Goal: Task Accomplishment & Management: Use online tool/utility

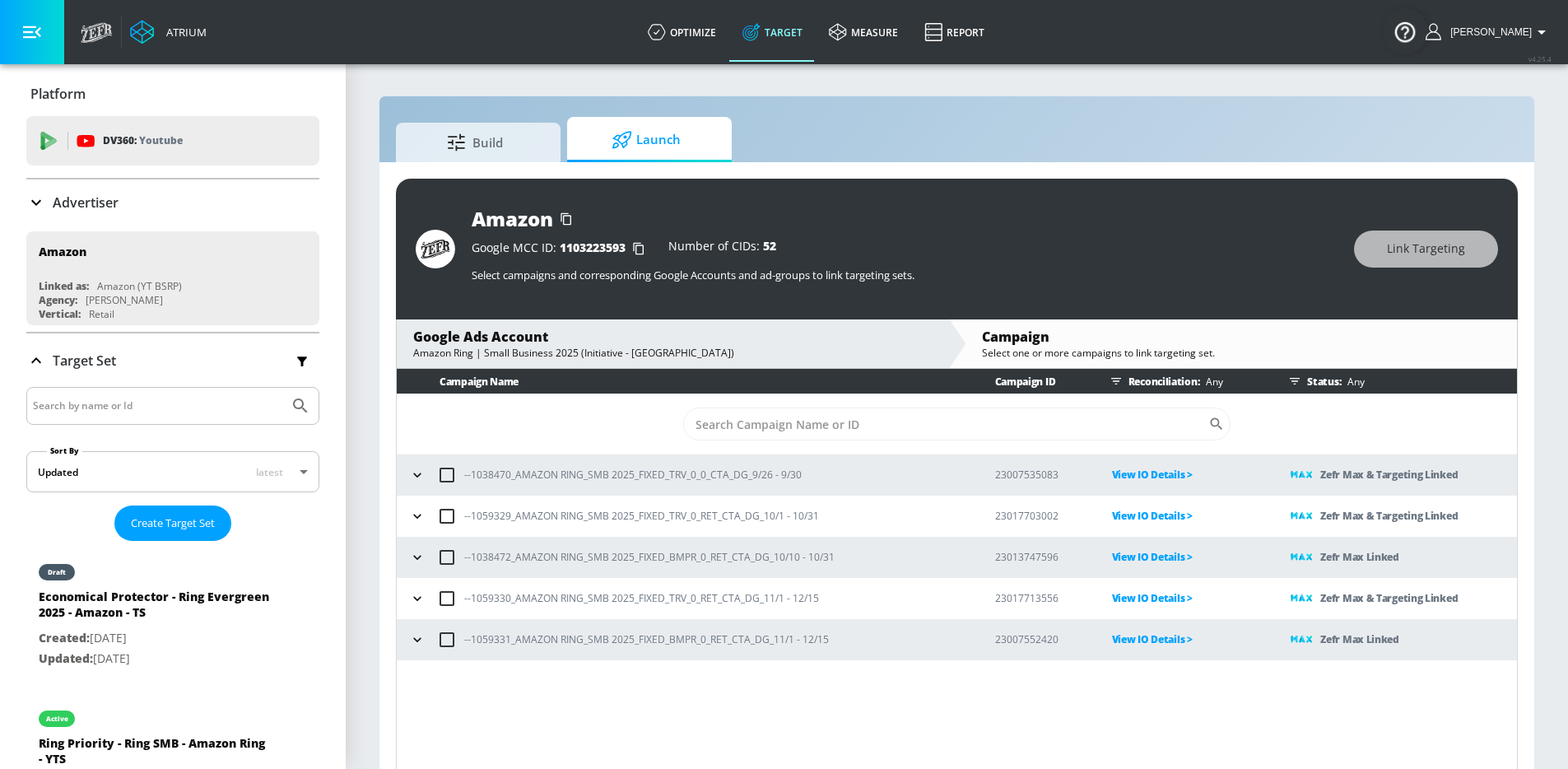
click at [417, 469] on icon "button" at bounding box center [417, 474] width 16 height 16
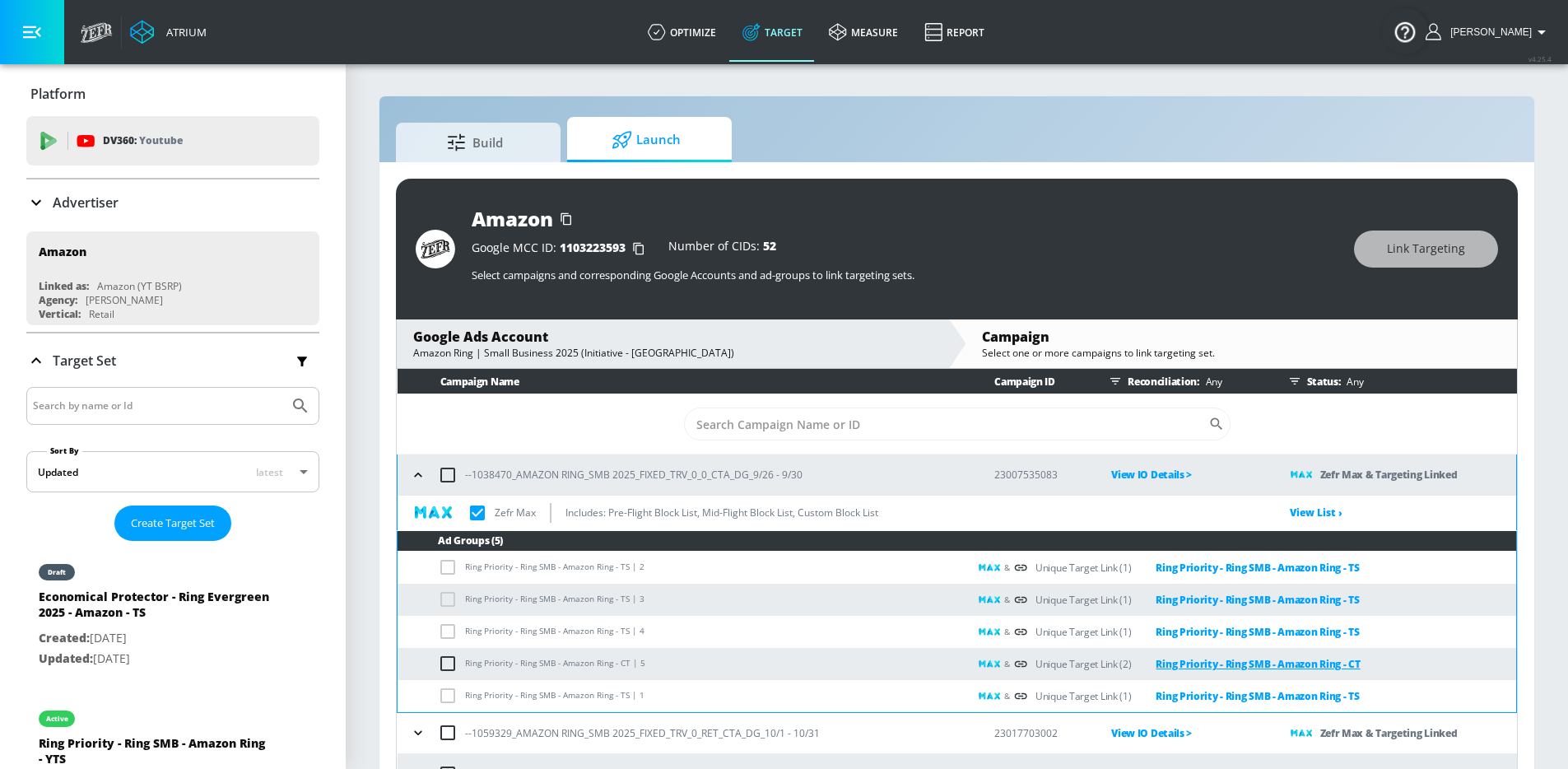
click at [1246, 658] on link "Ring Priority - Ring SMB - Amazon Ring - CT" at bounding box center [1246, 664] width 229 height 19
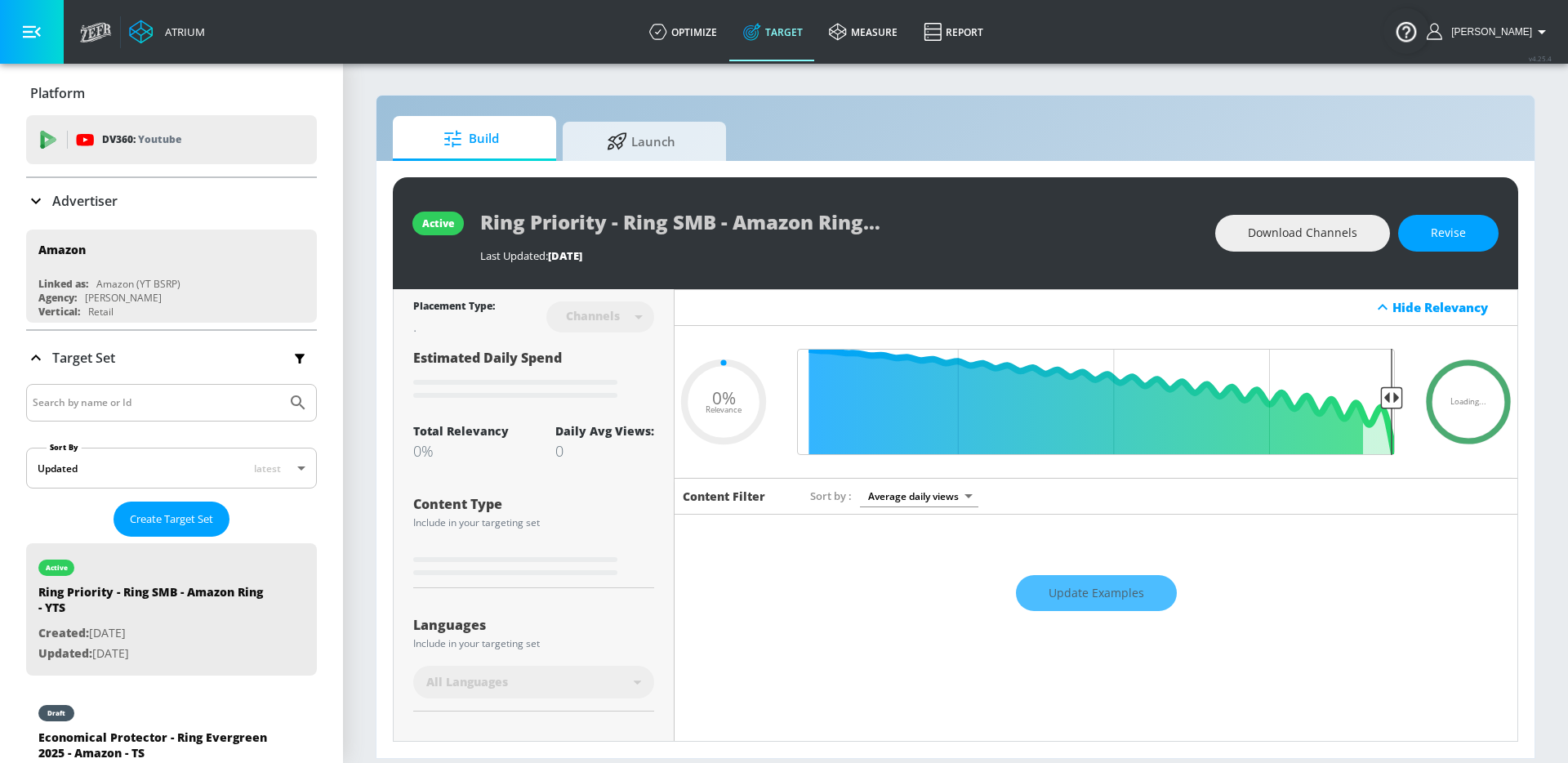
type input "0.05"
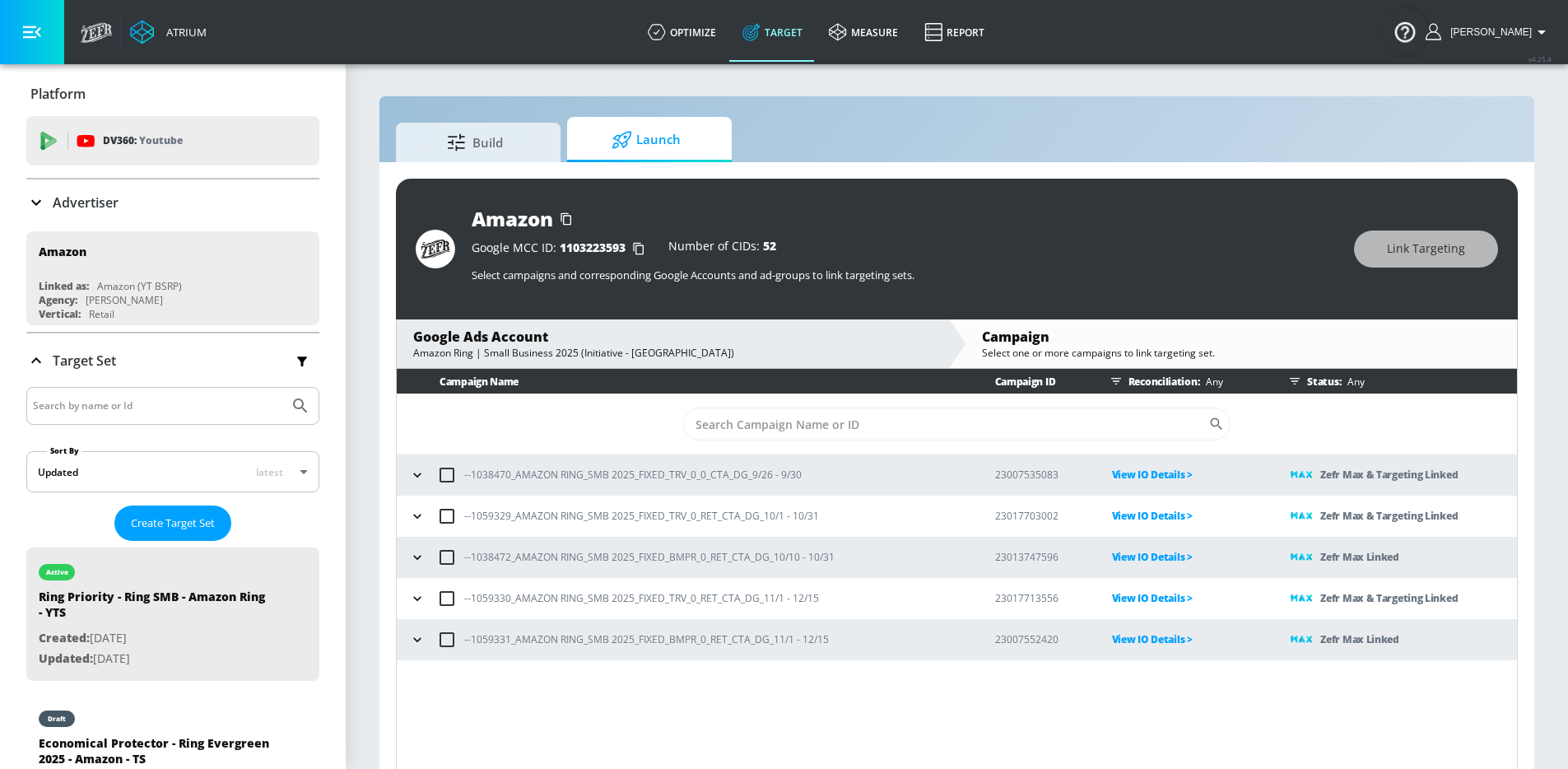
click at [402, 466] on td "--1038470_AMAZON RING_SMB 2025_FIXED_TRV_0_0_CTA_DG_9/26 - 9/30" at bounding box center [683, 474] width 572 height 41
click at [426, 476] on button "button" at bounding box center [418, 475] width 25 height 25
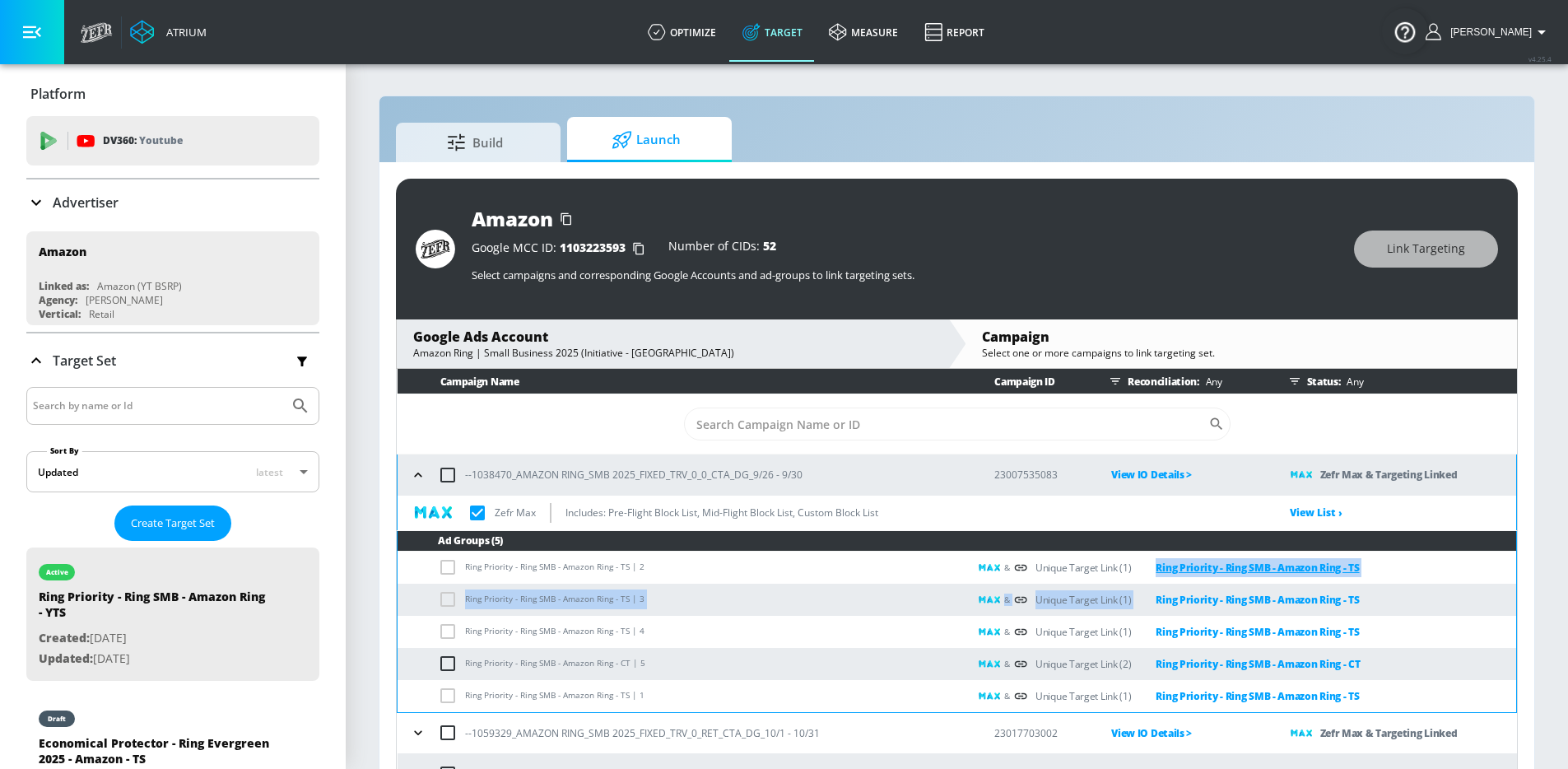
drag, startPoint x: 1428, startPoint y: 583, endPoint x: 1144, endPoint y: 573, distance: 284.2
click at [1144, 573] on tbody "Ring Priority - Ring SMB - Amazon Ring - TS | 2 & Unique Target Link (1) Ring P…" at bounding box center [957, 632] width 1119 height 160
click at [745, 563] on td "Ring Priority - Ring SMB - Amazon Ring - TS | 2" at bounding box center [683, 568] width 570 height 32
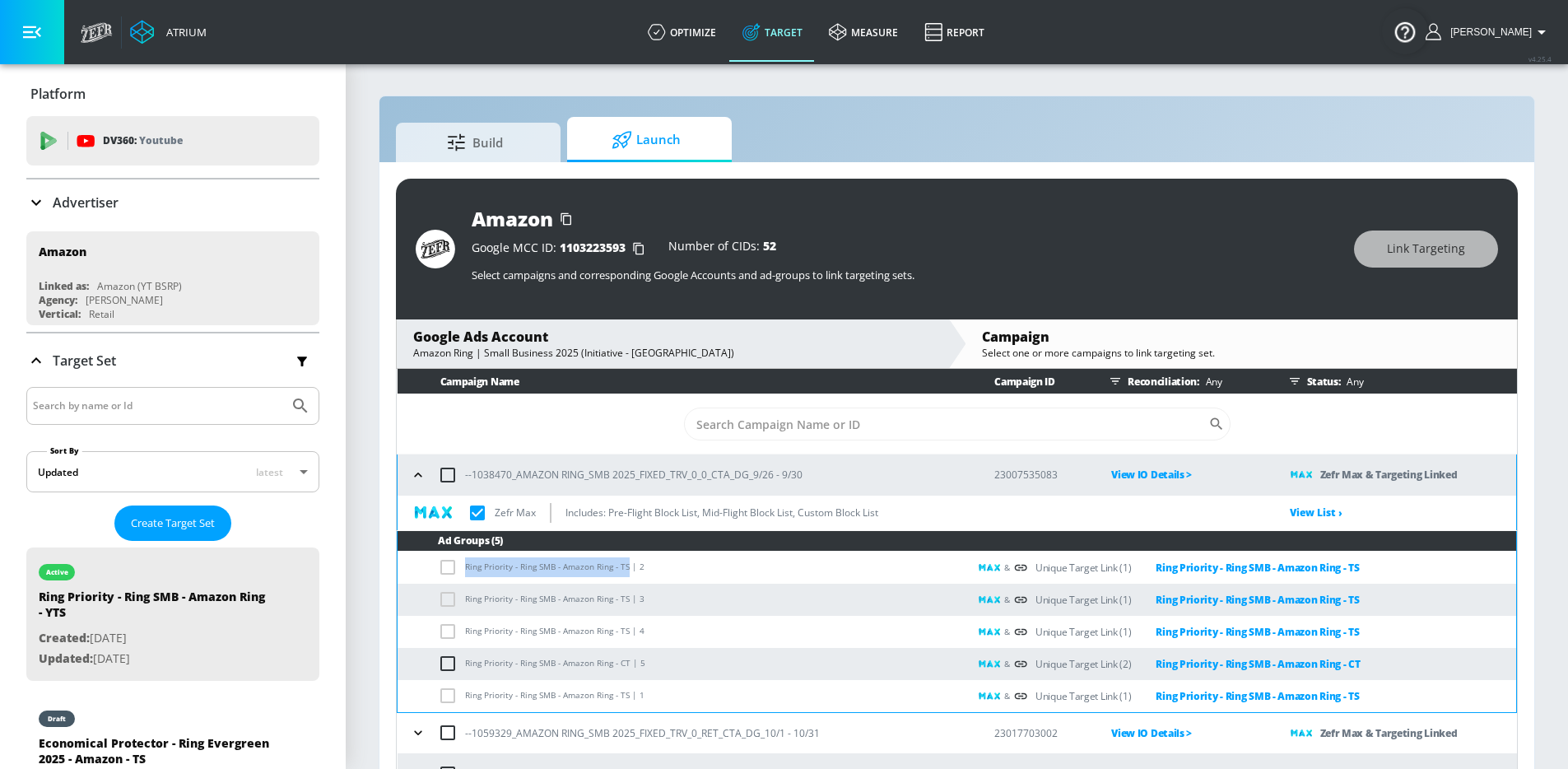
drag, startPoint x: 628, startPoint y: 569, endPoint x: 464, endPoint y: 567, distance: 164.0
click at [464, 567] on td "Ring Priority - Ring SMB - Amazon Ring - TS | 2" at bounding box center [683, 568] width 570 height 32
copy td "Ring Priority - Ring SMB - Amazon Ring - TS"
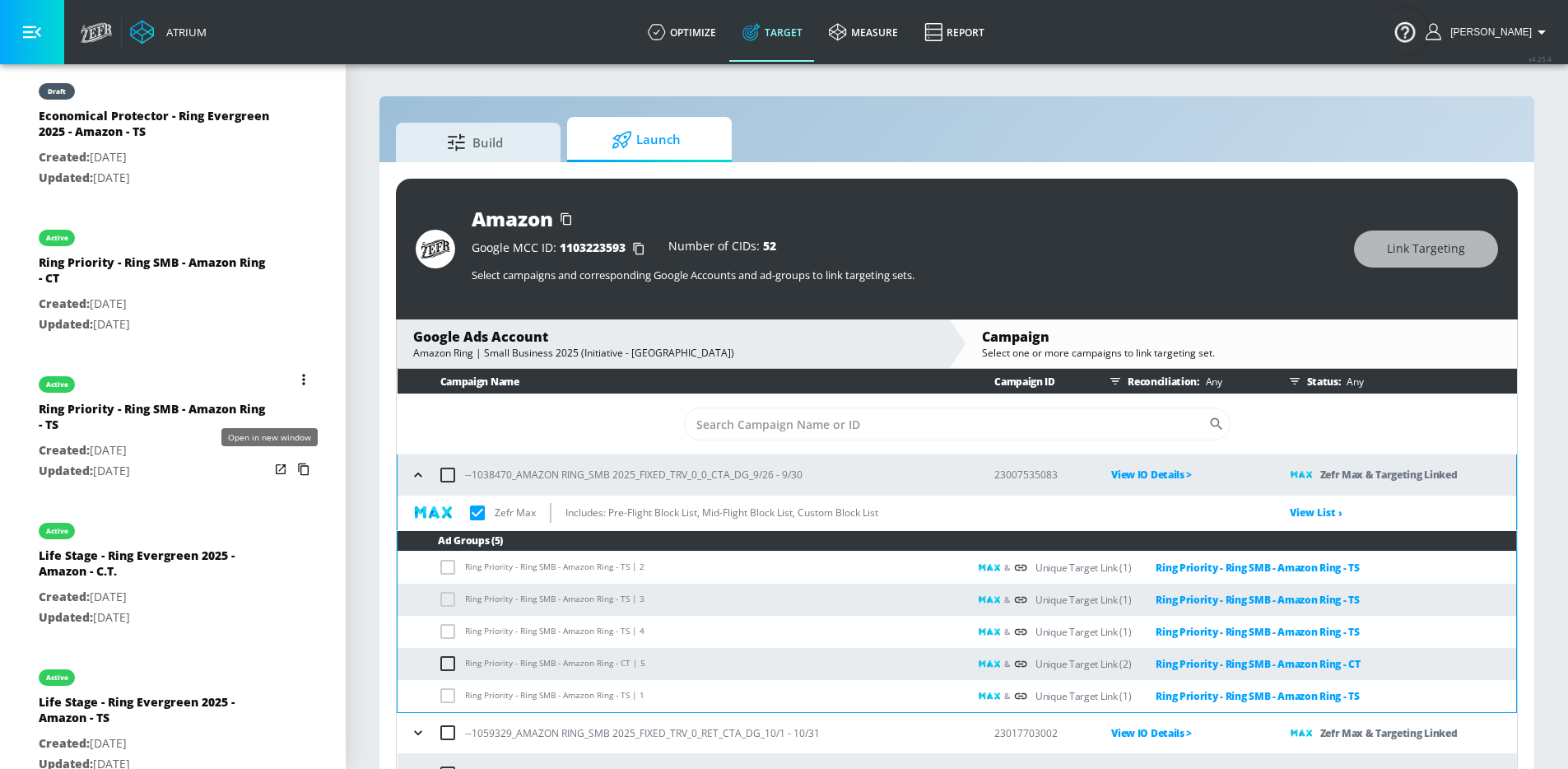
click at [276, 468] on icon "list of Target Set" at bounding box center [280, 469] width 10 height 10
drag, startPoint x: 629, startPoint y: 660, endPoint x: 465, endPoint y: 664, distance: 164.0
click at [465, 664] on td "Ring Priority - Ring SMB - Amazon Ring - CT | 5" at bounding box center [683, 664] width 570 height 32
copy td "Ring Priority - Ring SMB - Amazon Ring - CT"
click at [276, 327] on icon "list of Target Set" at bounding box center [280, 322] width 10 height 10
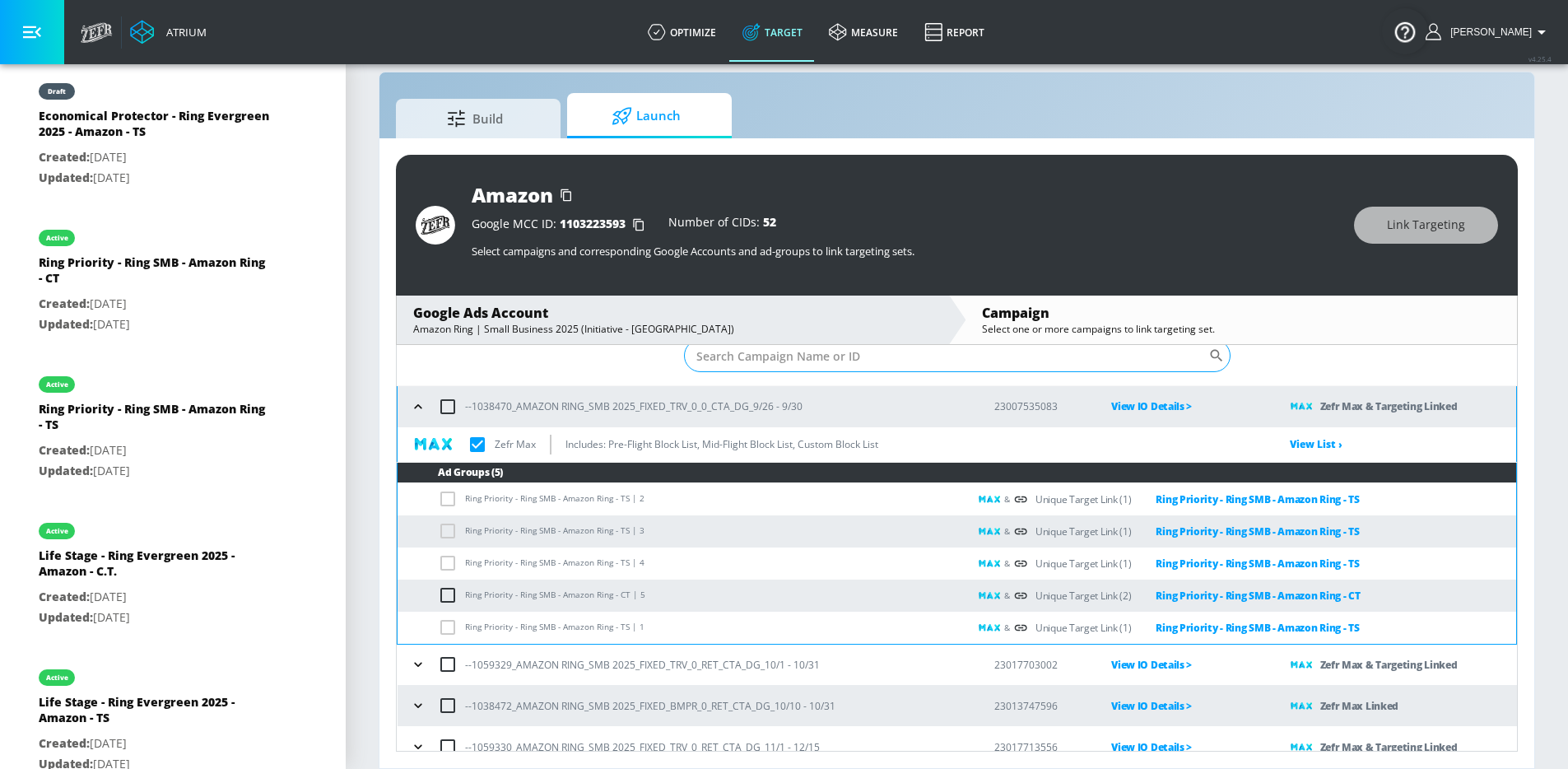
scroll to position [102, 0]
